Goal: Task Accomplishment & Management: Manage account settings

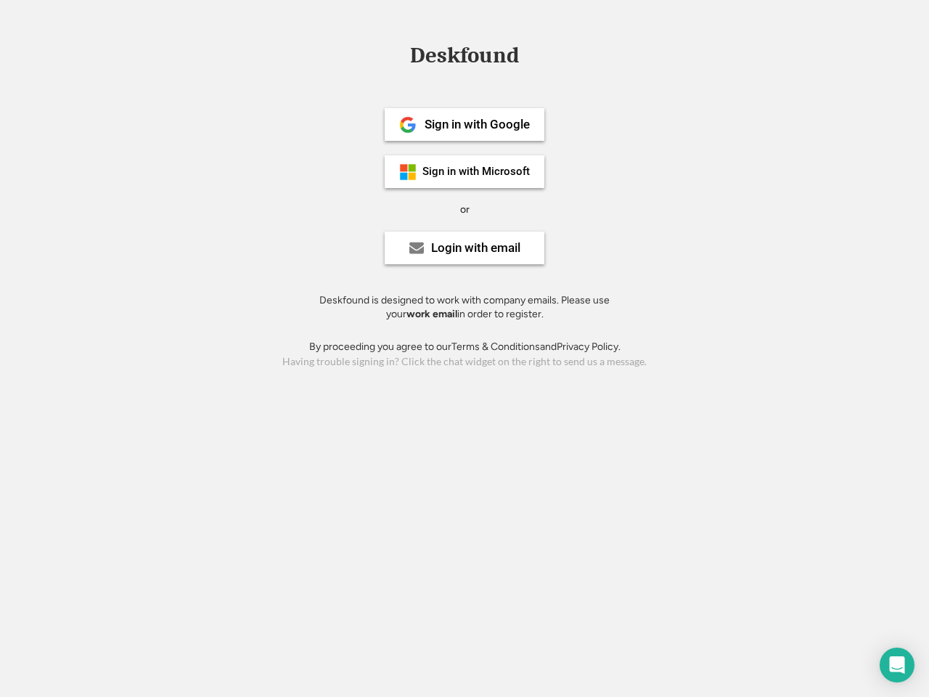
click at [464, 207] on div "or" at bounding box center [464, 209] width 9 height 15
click at [464, 58] on div "Deskfound" at bounding box center [464, 55] width 123 height 22
click at [397, 54] on div "Deskfound" at bounding box center [464, 58] width 929 height 28
click at [464, 58] on div "Deskfound" at bounding box center [464, 55] width 123 height 22
click at [464, 209] on div "or" at bounding box center [464, 209] width 9 height 15
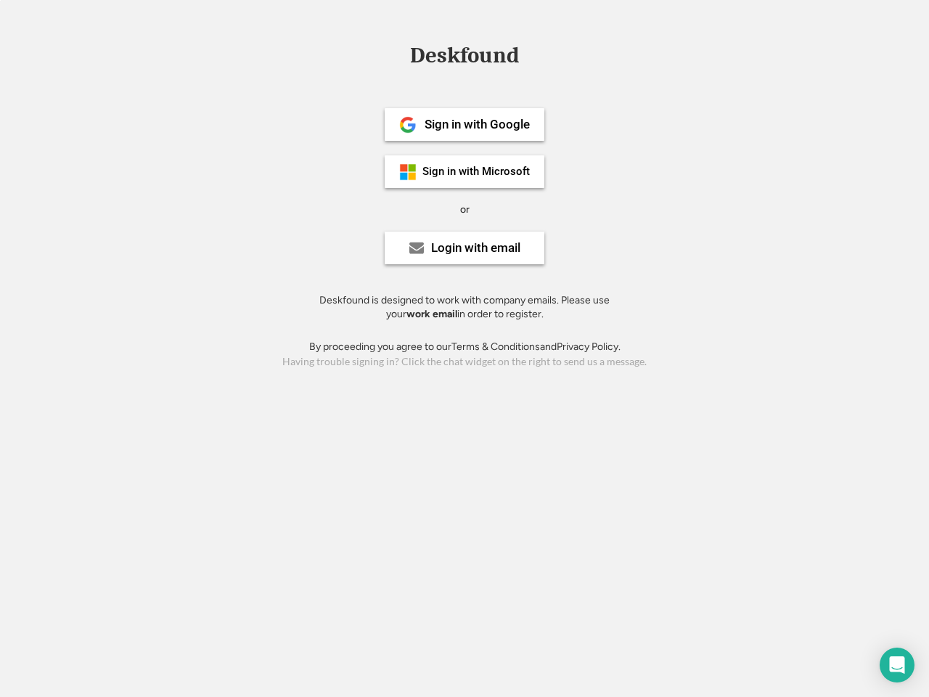
click at [464, 124] on div "Sign in with Google" at bounding box center [476, 124] width 105 height 12
click at [477, 124] on div "Sign in with Google" at bounding box center [476, 124] width 105 height 12
click at [408, 125] on img at bounding box center [407, 124] width 17 height 17
click at [464, 171] on div "Sign in with Microsoft" at bounding box center [475, 171] width 107 height 11
click at [477, 171] on div "Sign in with Microsoft" at bounding box center [475, 171] width 107 height 11
